Goal: Task Accomplishment & Management: Manage account settings

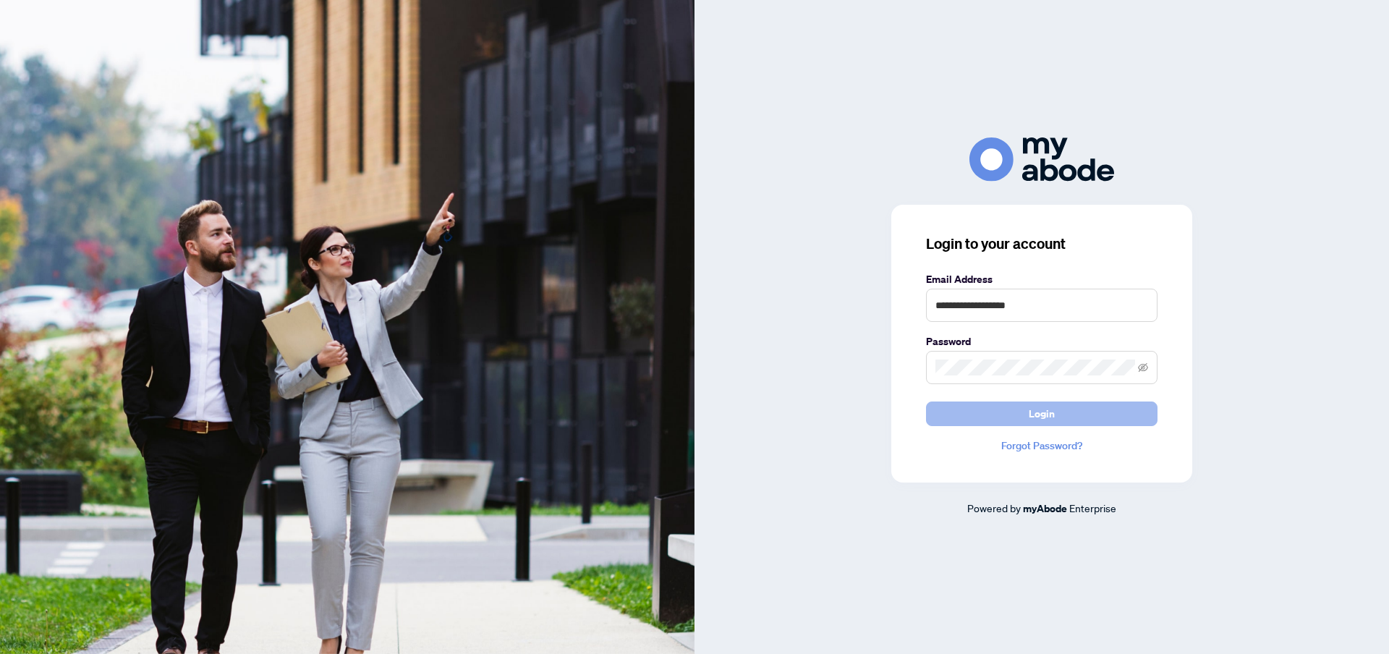
click at [1049, 424] on span "Login" at bounding box center [1042, 413] width 26 height 23
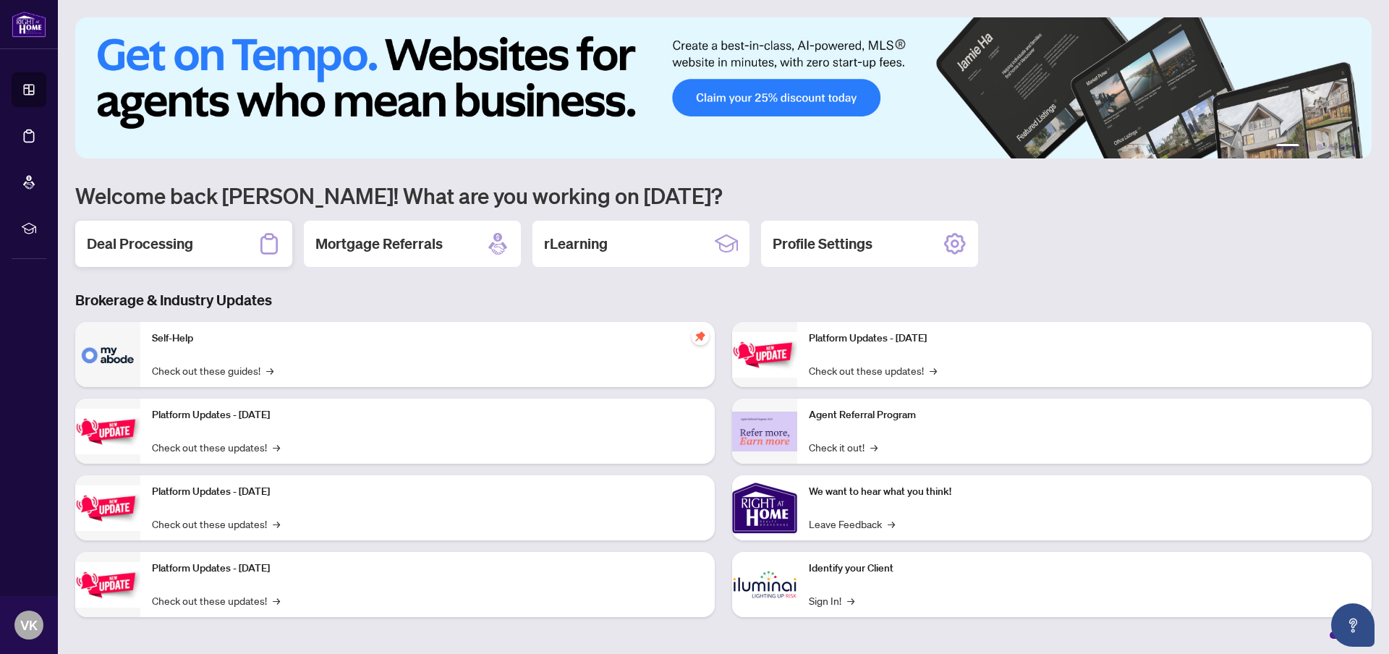
click at [195, 243] on div "Deal Processing" at bounding box center [183, 244] width 217 height 46
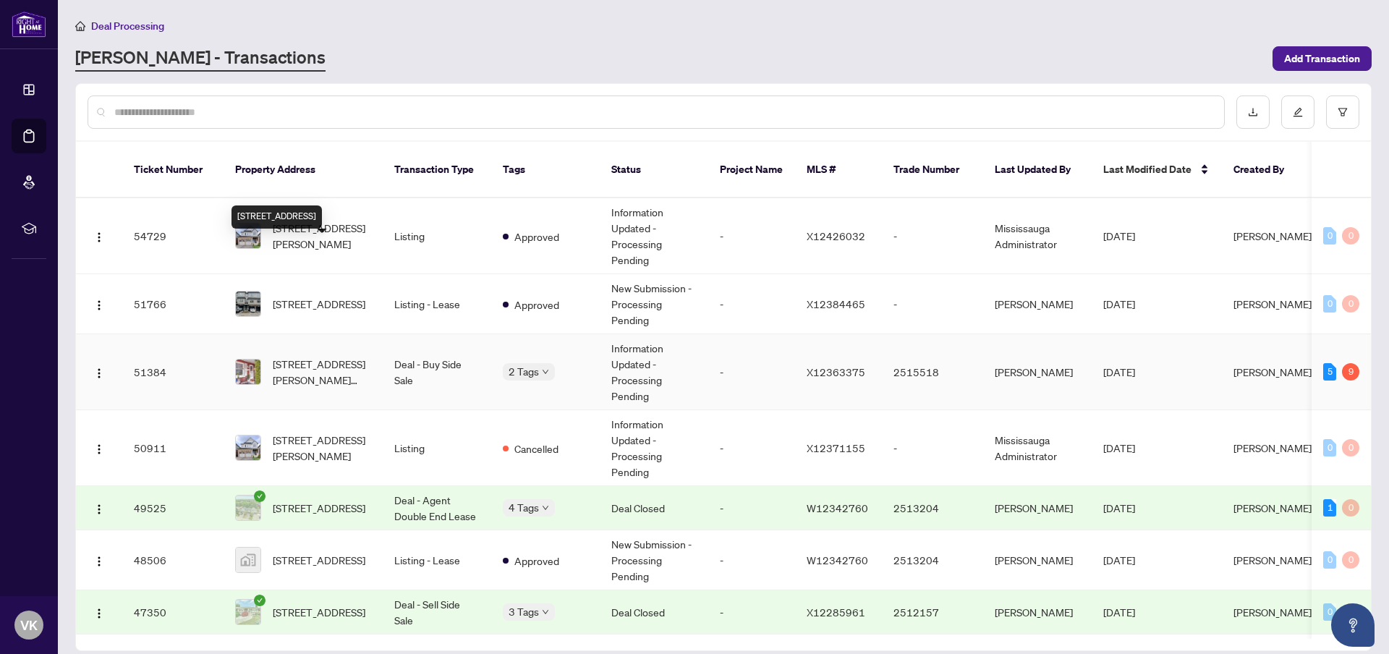
scroll to position [165, 0]
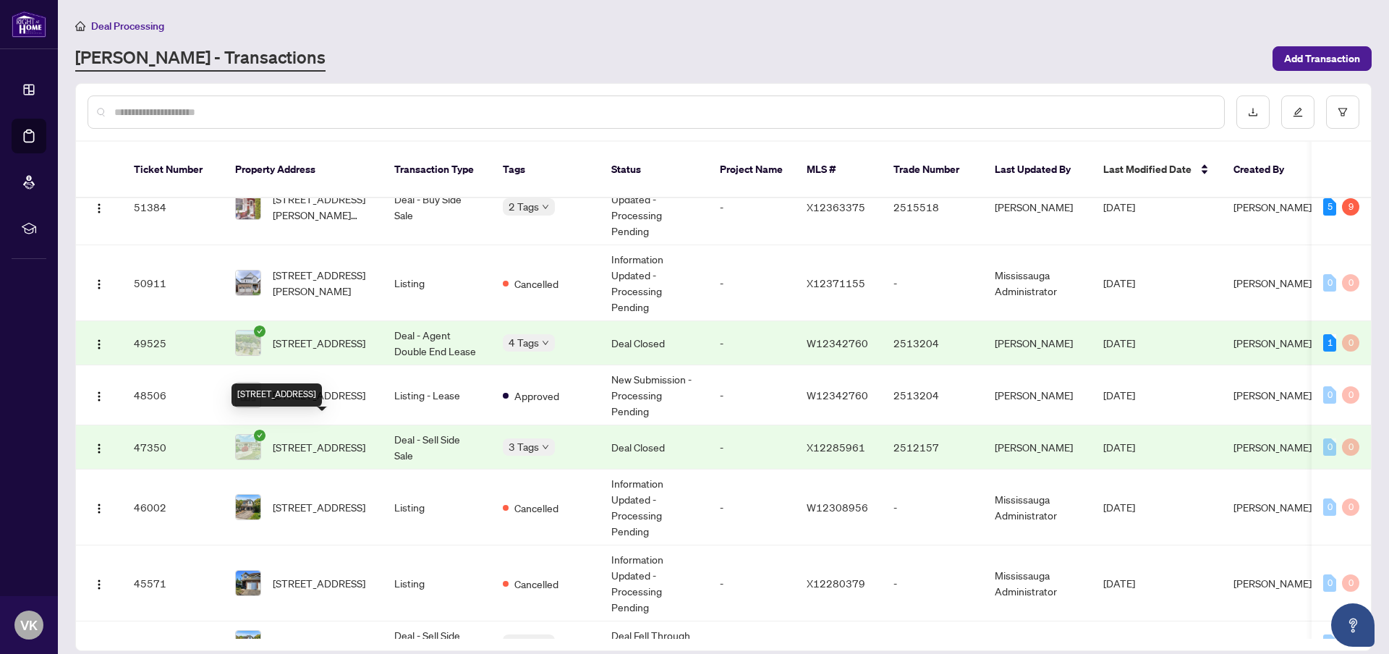
click at [338, 439] on span "20 Athlone Rd, Chatham-Kent, Ontario N0P 2L0, Canada" at bounding box center [319, 447] width 93 height 16
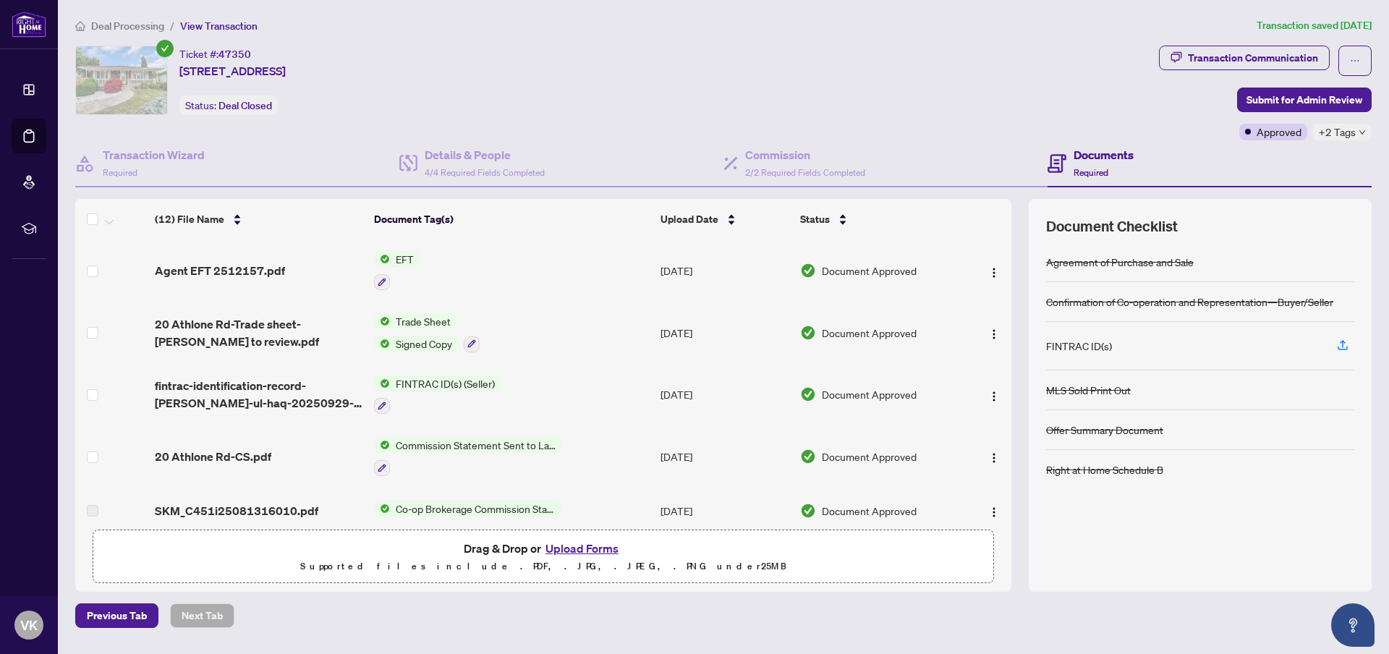
click at [406, 259] on span "EFT" at bounding box center [405, 259] width 30 height 16
click at [372, 326] on span "EFT" at bounding box center [394, 330] width 159 height 16
